Goal: Navigation & Orientation: Find specific page/section

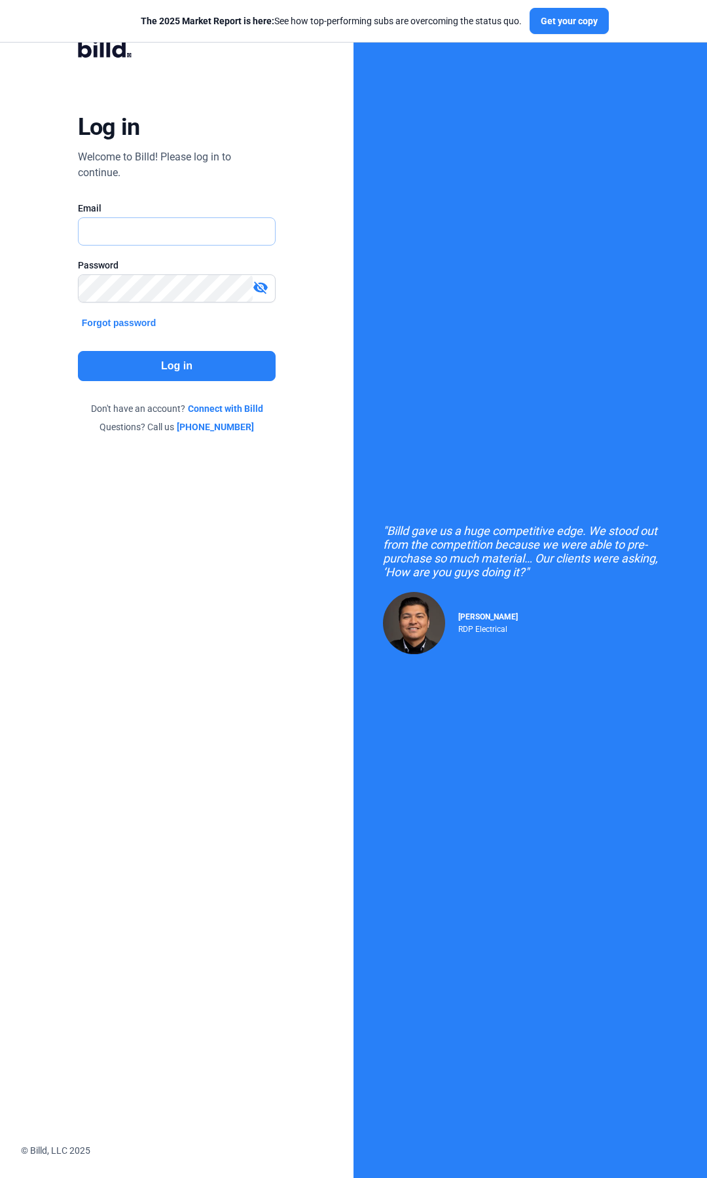
type input "[EMAIL_ADDRESS][DOMAIN_NAME]"
click at [184, 360] on button "Log in" at bounding box center [177, 366] width 198 height 30
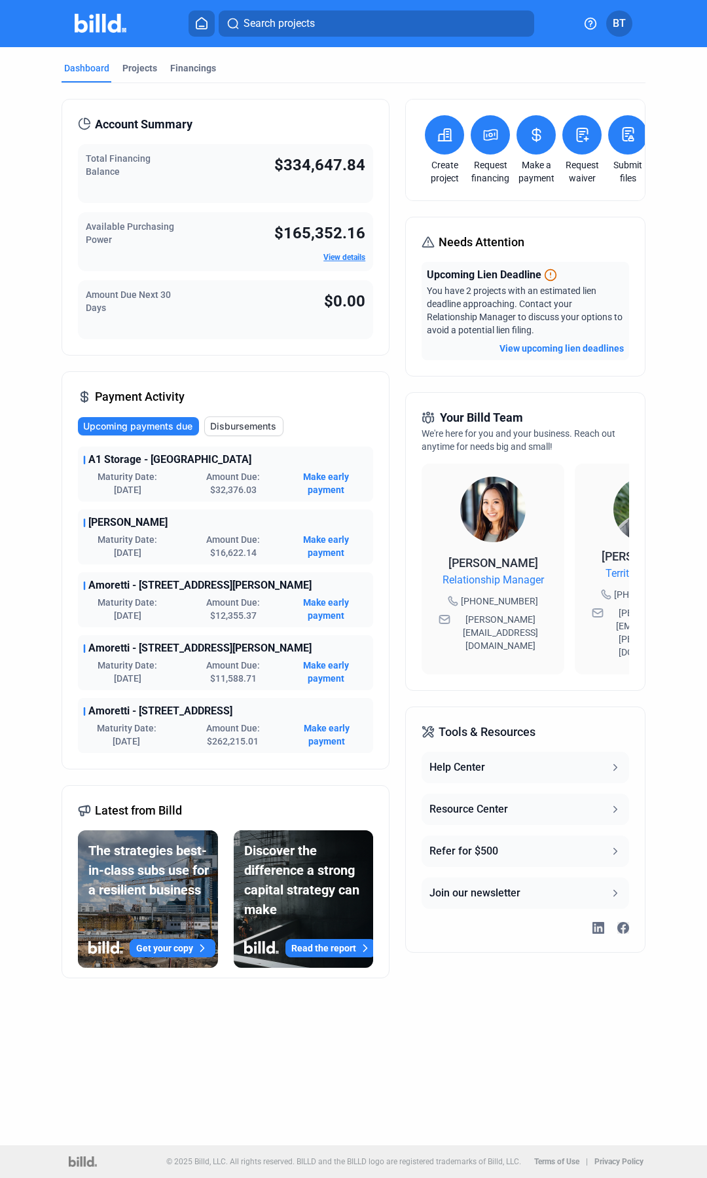
click at [105, 19] on img at bounding box center [101, 23] width 52 height 19
click at [194, 24] on home-icon at bounding box center [202, 23] width 16 height 12
click at [89, 20] on img at bounding box center [101, 23] width 52 height 19
click at [75, 1161] on img at bounding box center [83, 1162] width 28 height 10
